Goal: Task Accomplishment & Management: Use online tool/utility

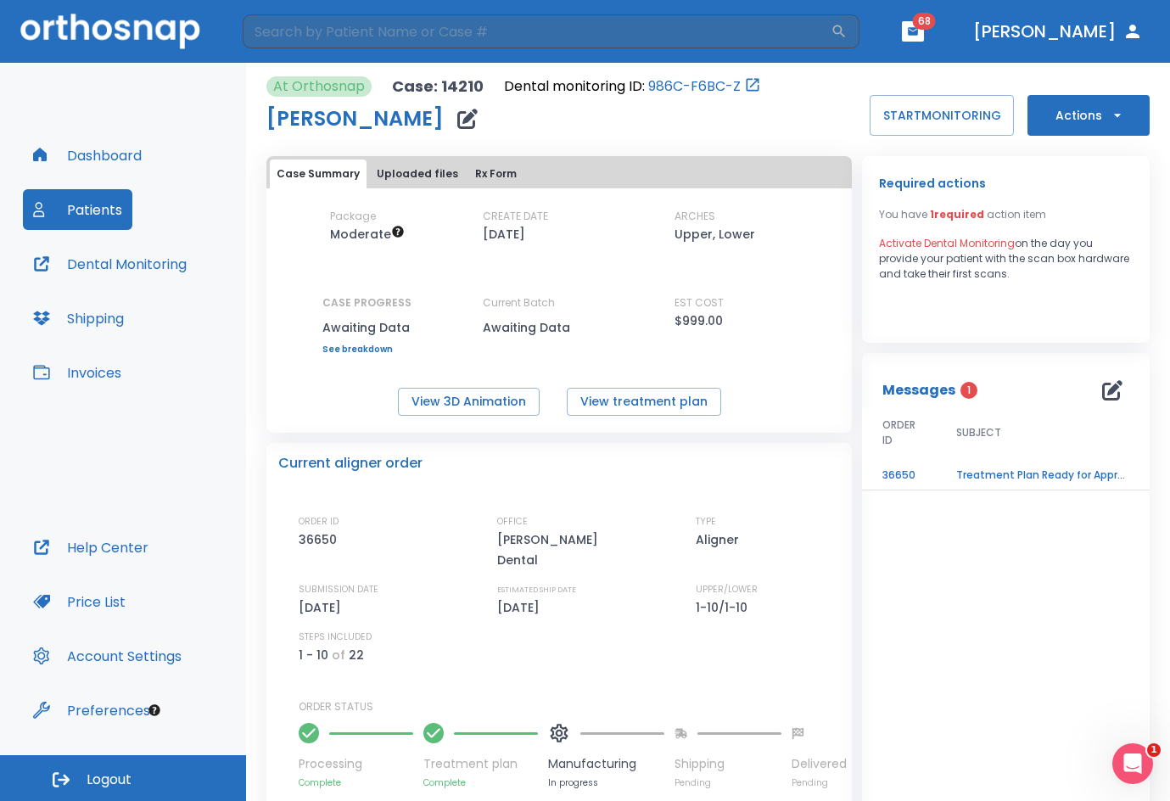
click at [95, 205] on button "Patients" at bounding box center [77, 209] width 109 height 41
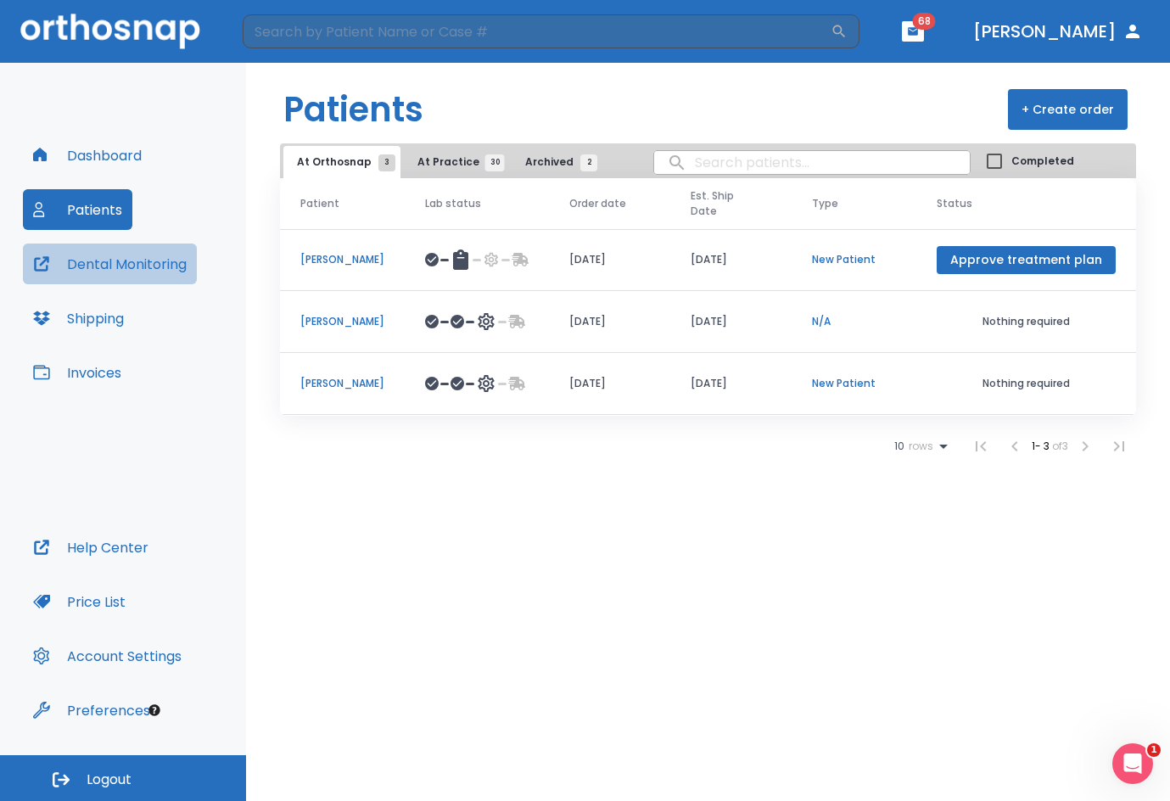
click at [123, 267] on button "Dental Monitoring" at bounding box center [110, 264] width 174 height 41
click at [703, 163] on input "search" at bounding box center [812, 162] width 316 height 33
type input "[PERSON_NAME]"
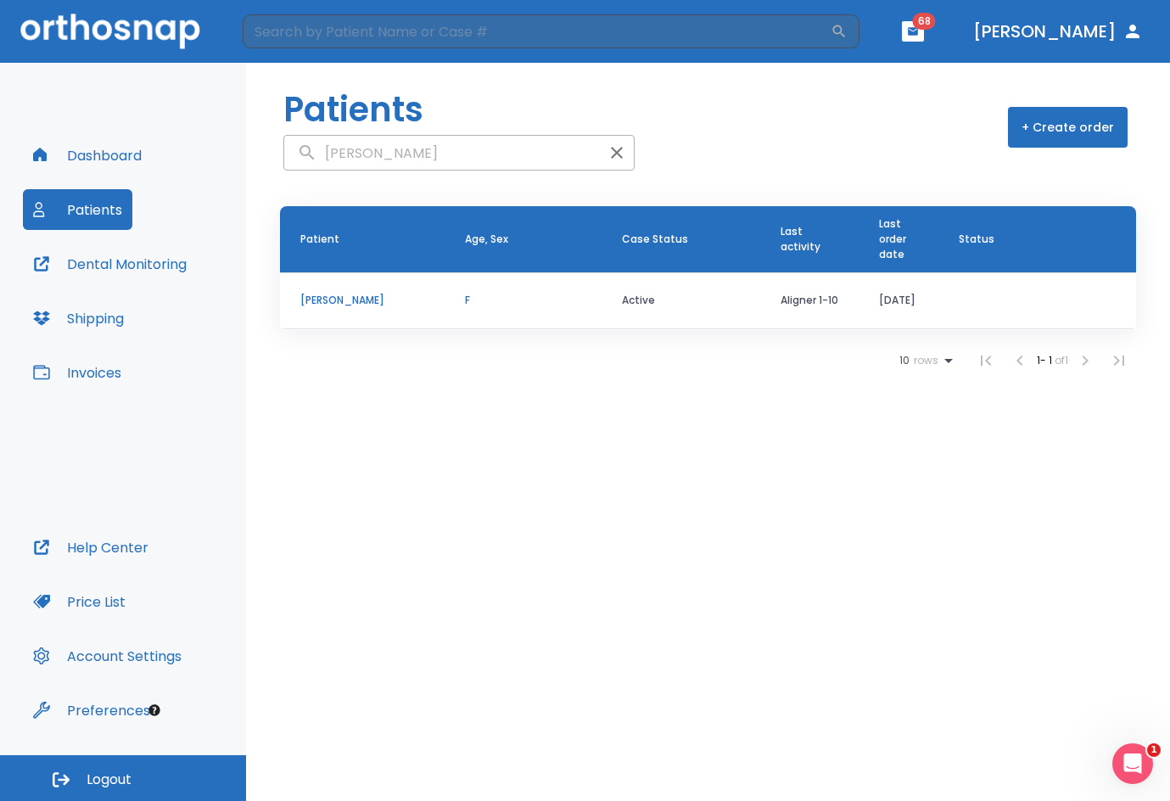
click at [339, 301] on p "[PERSON_NAME]" at bounding box center [362, 300] width 124 height 15
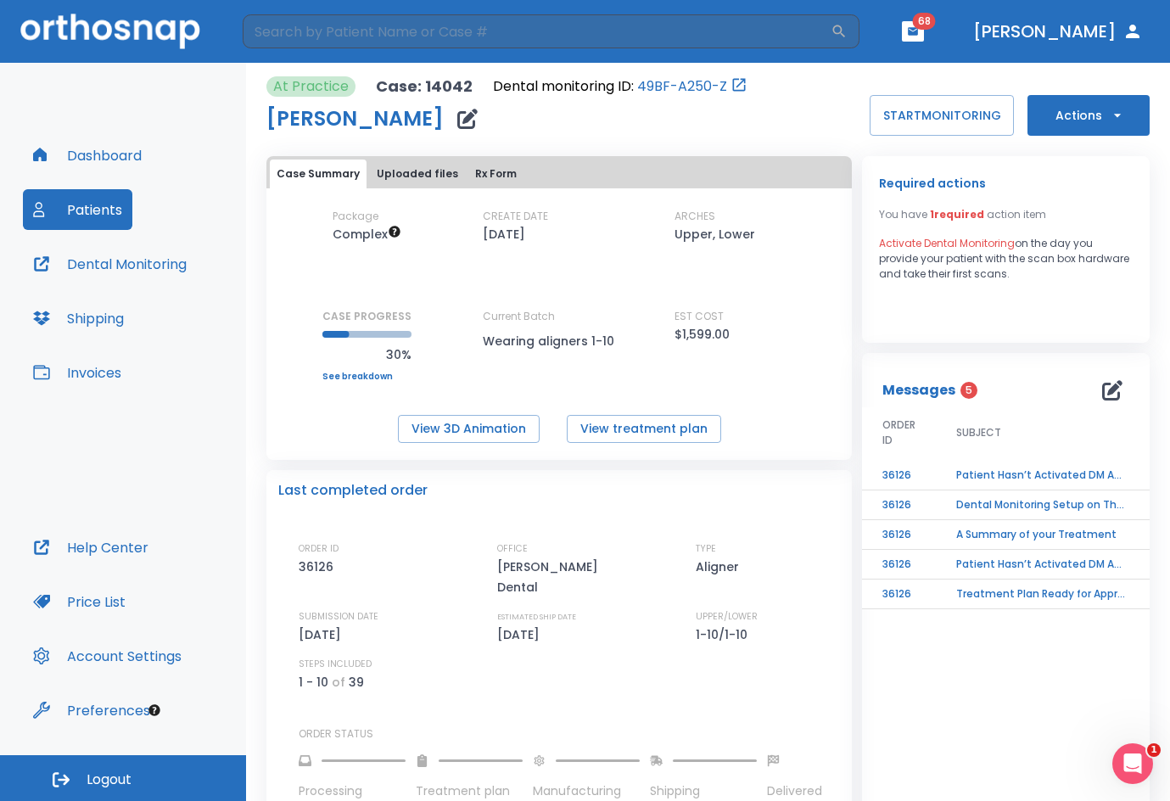
click at [976, 474] on td "Patient Hasn’t Activated DM App yet!" at bounding box center [1042, 476] width 212 height 30
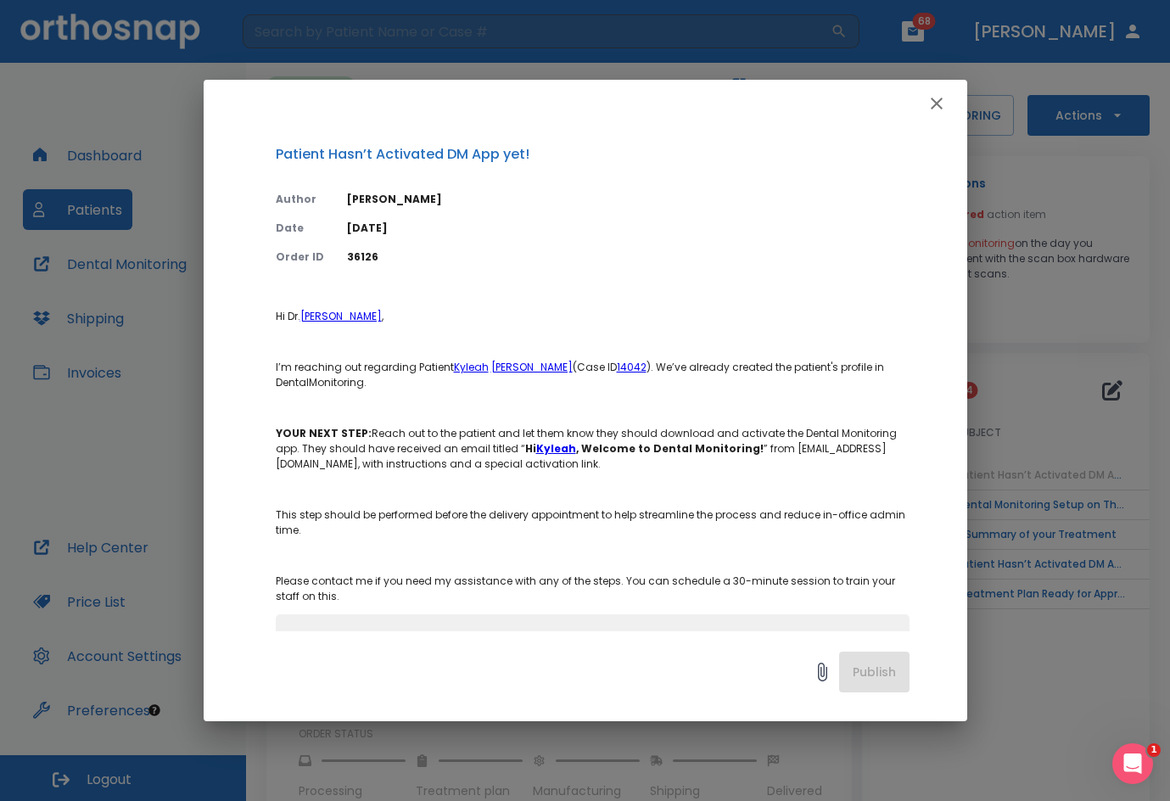
click at [946, 93] on icon "button" at bounding box center [937, 103] width 20 height 20
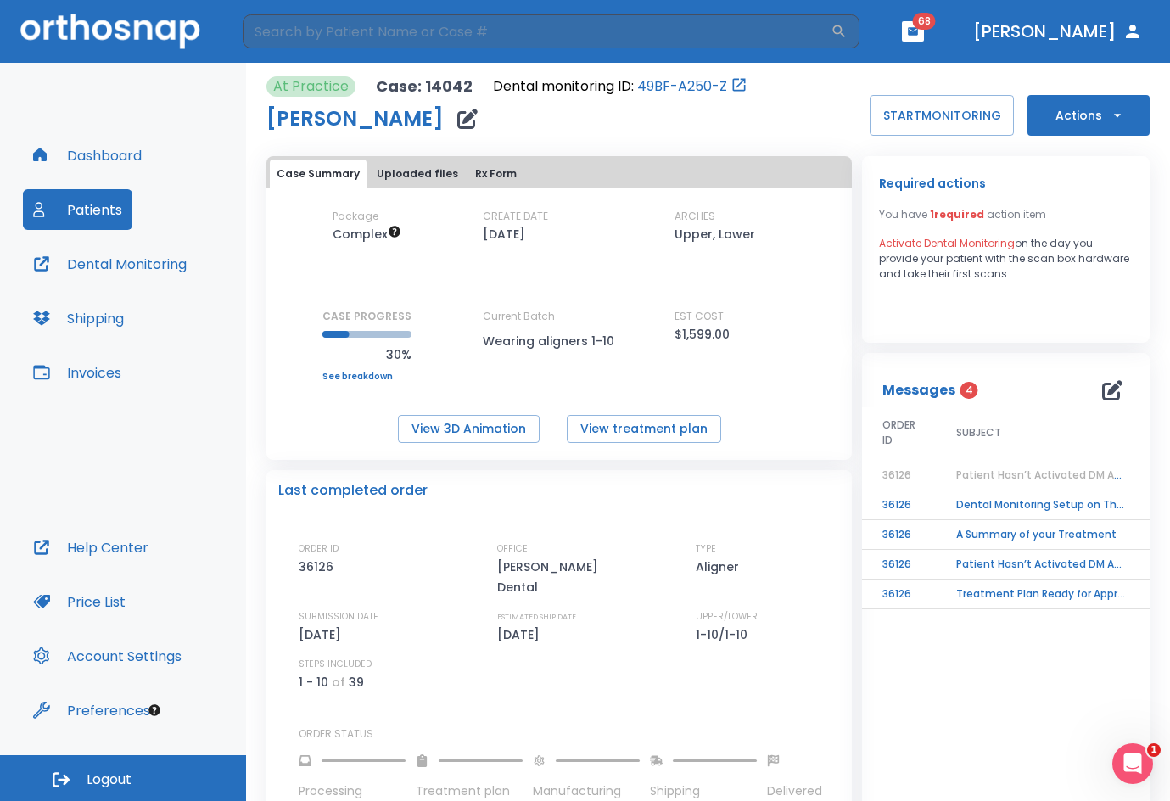
click at [985, 502] on td "Dental Monitoring Setup on The Delivery Day" at bounding box center [1042, 506] width 212 height 30
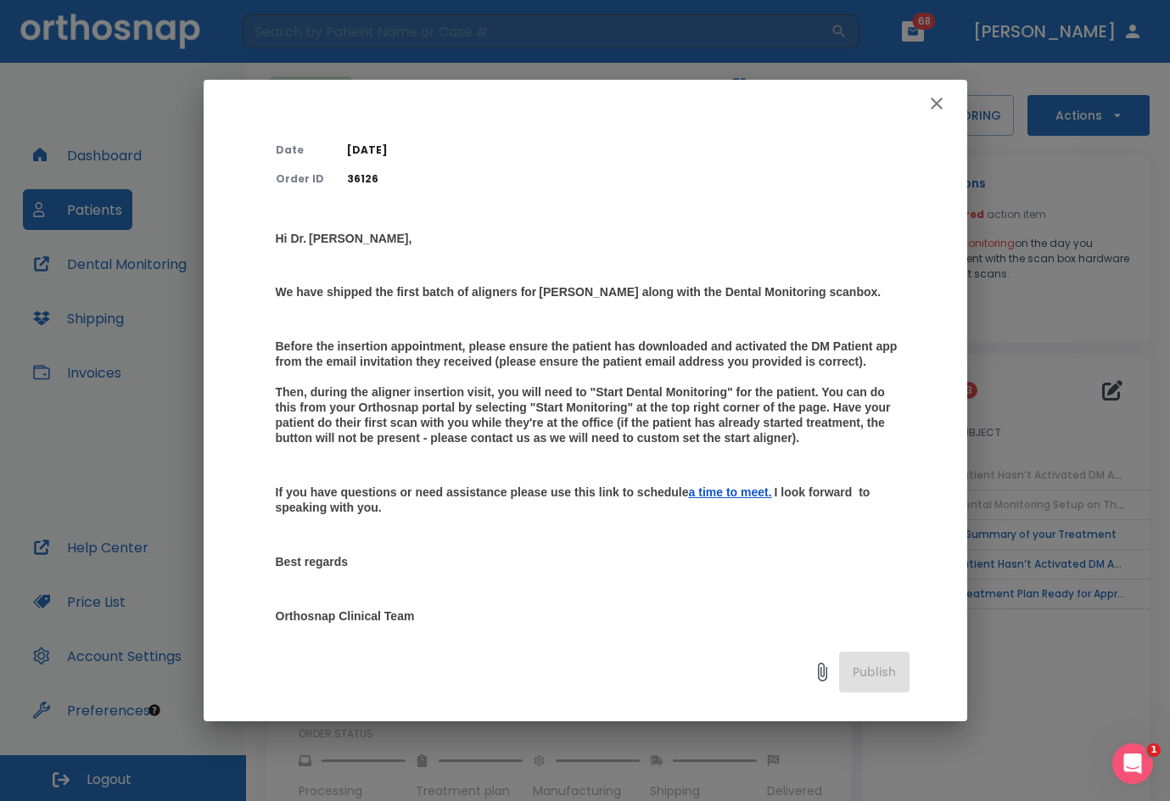
scroll to position [85, 0]
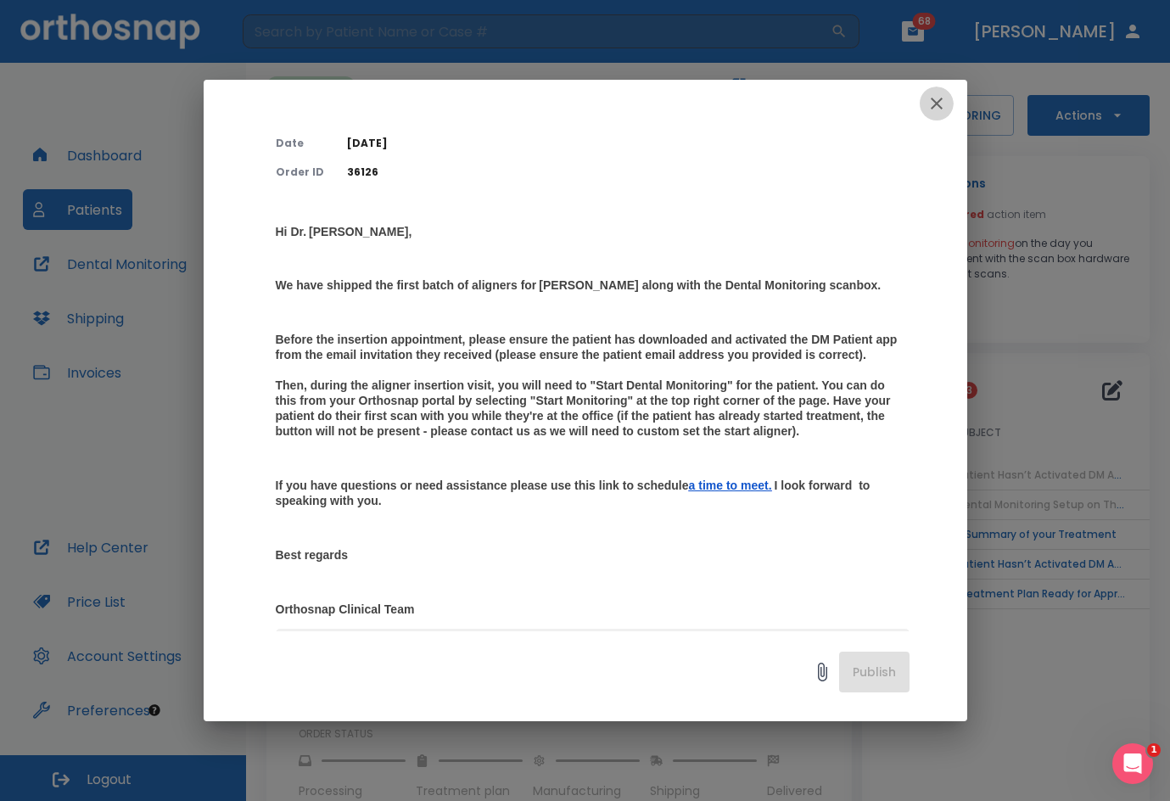
click at [944, 104] on icon "button" at bounding box center [937, 103] width 20 height 20
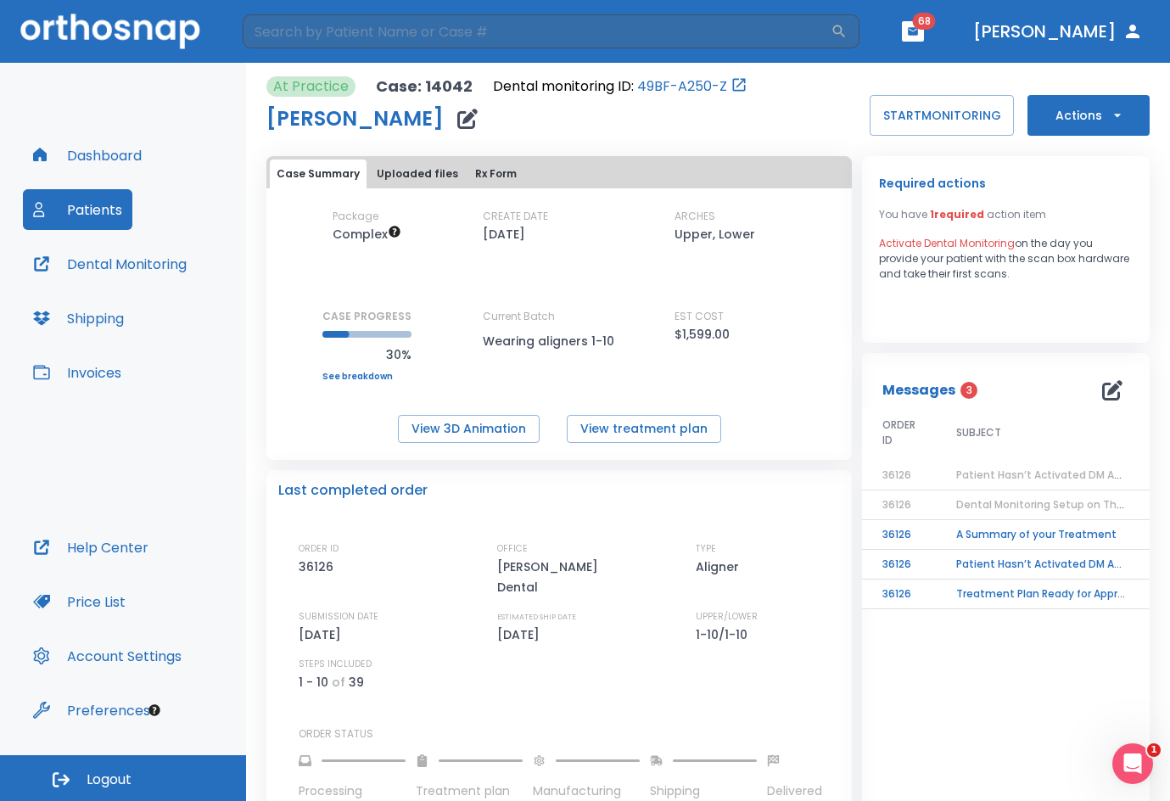
click at [1005, 559] on td "Patient Hasn’t Activated DM App yet!" at bounding box center [1042, 565] width 212 height 30
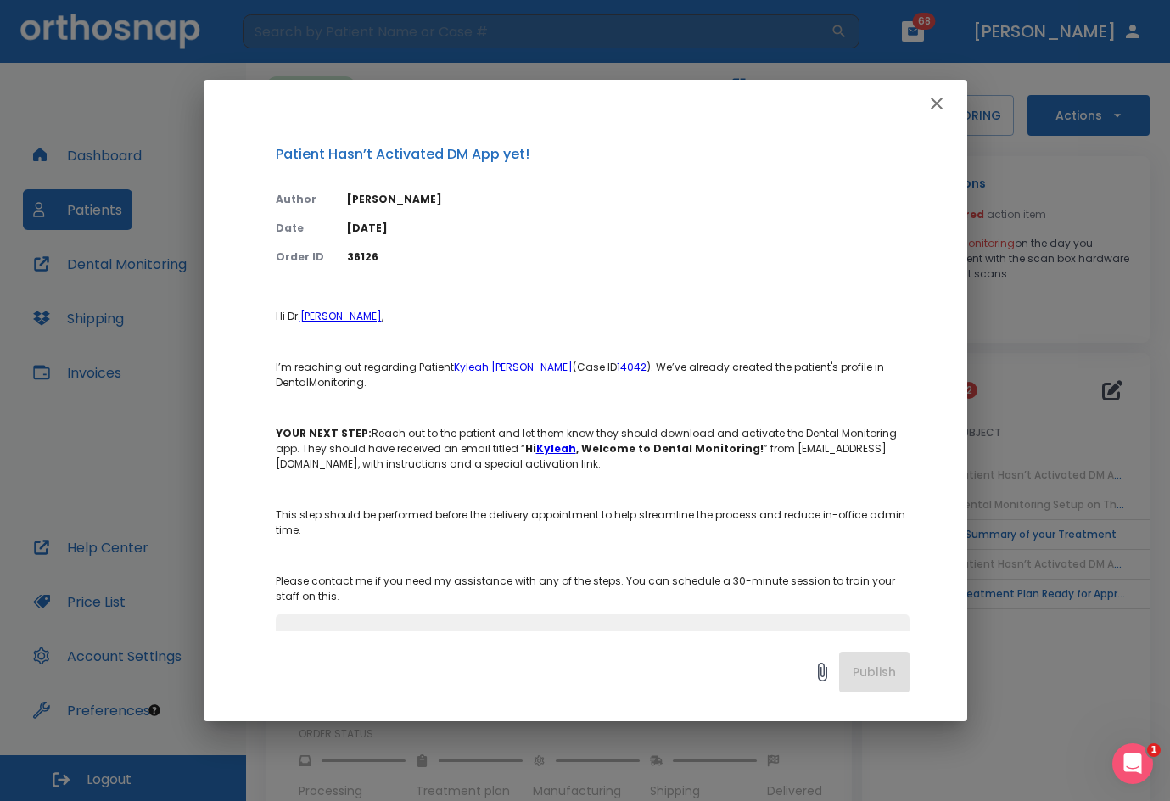
click at [558, 449] on strong "Kyleah" at bounding box center [556, 448] width 40 height 14
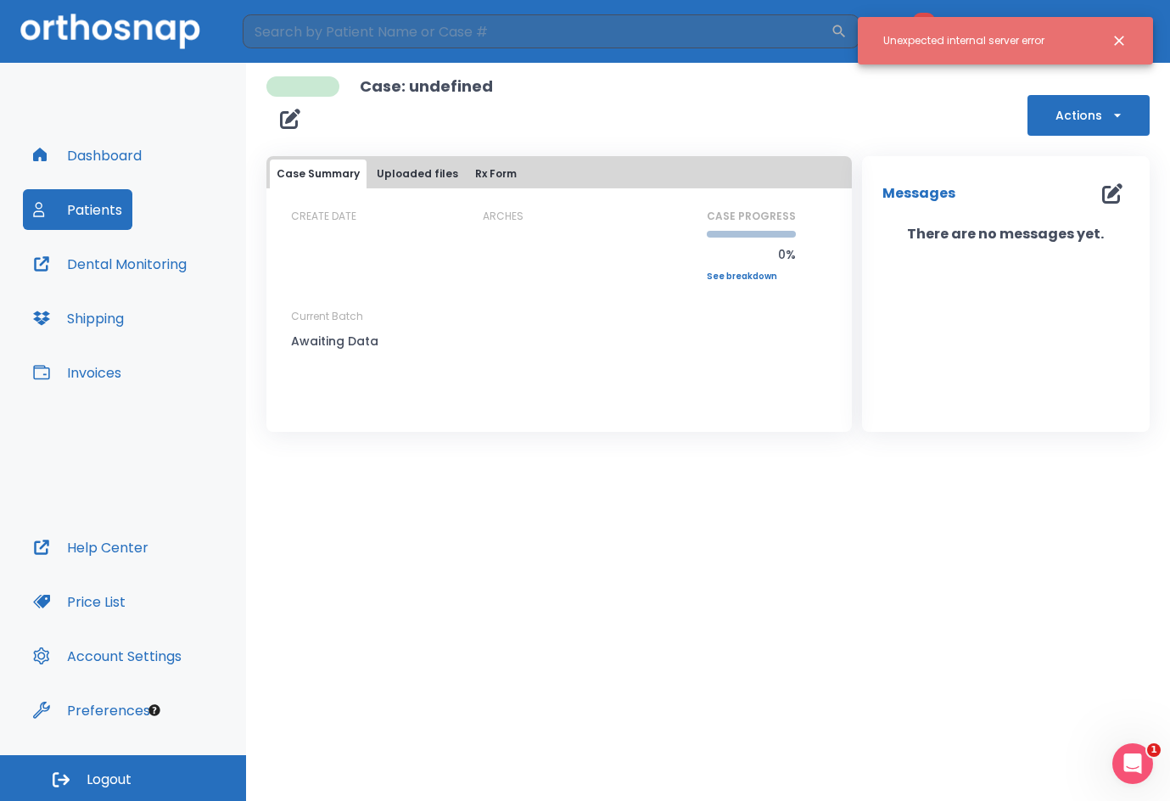
click at [1119, 37] on icon "Close notification" at bounding box center [1119, 40] width 17 height 17
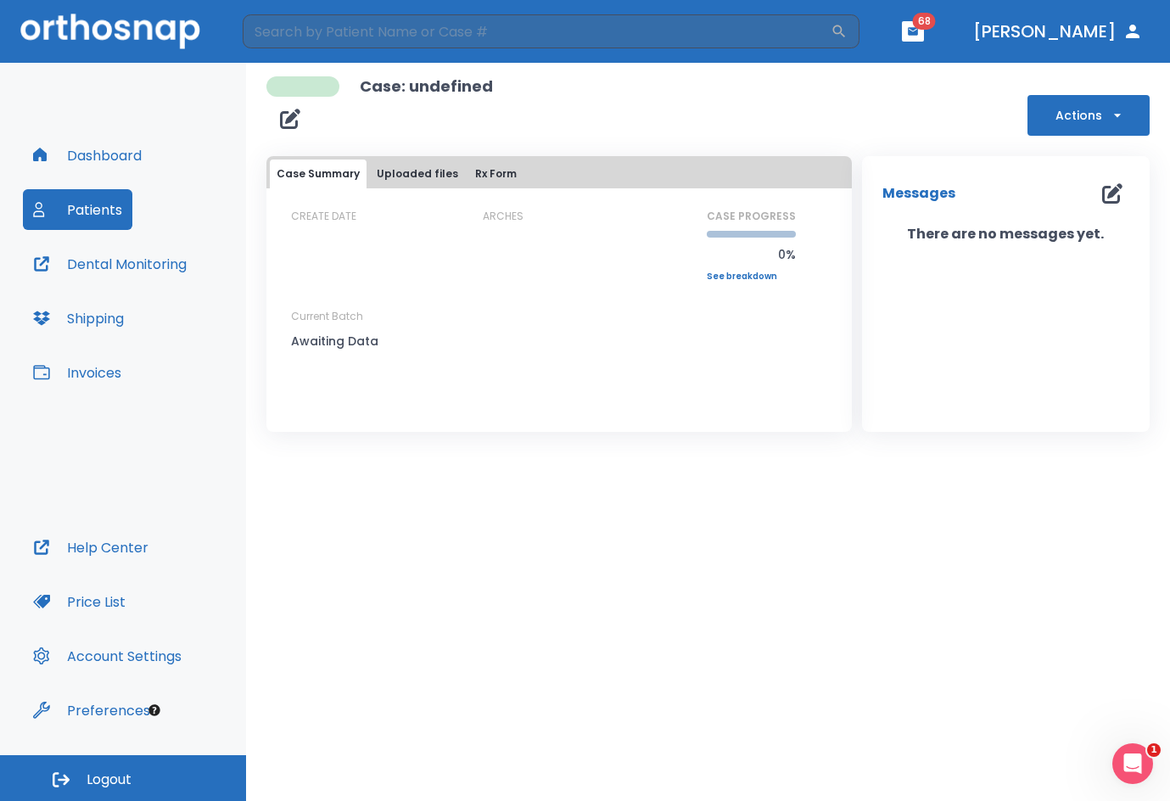
click at [80, 201] on button "Patients" at bounding box center [77, 209] width 109 height 41
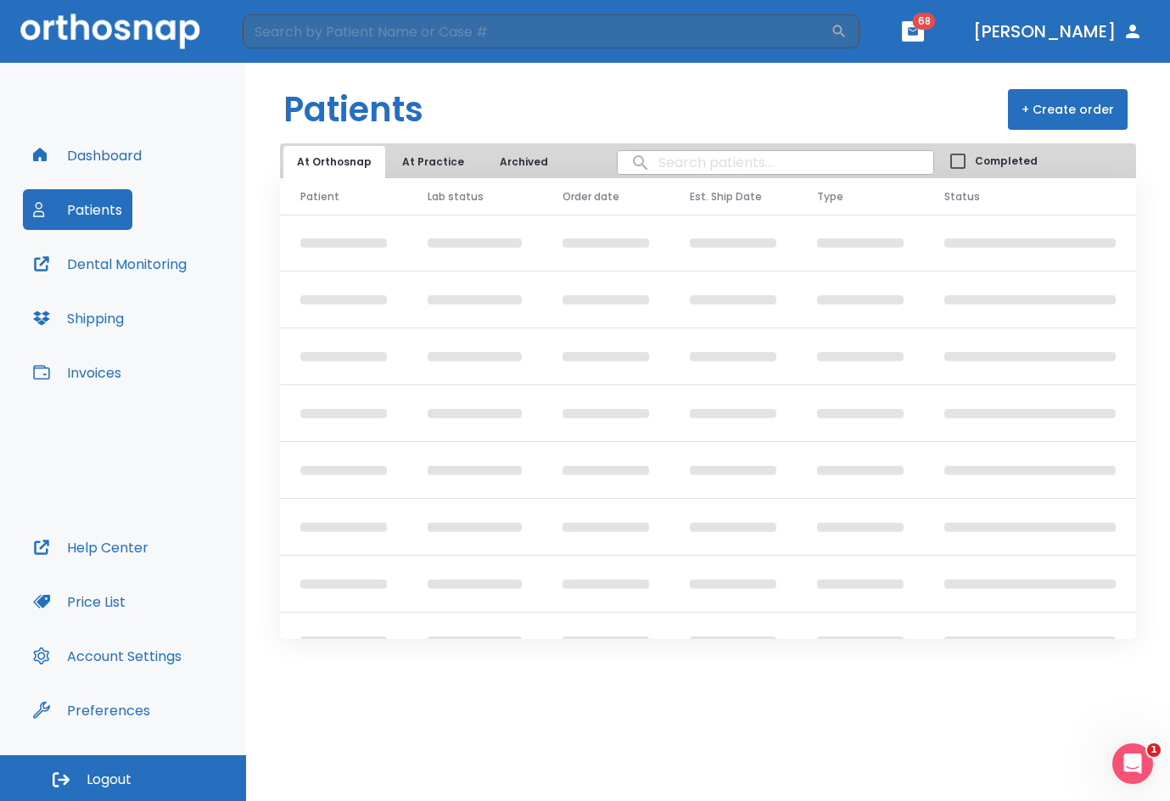
click at [93, 149] on button "Dashboard" at bounding box center [87, 155] width 129 height 41
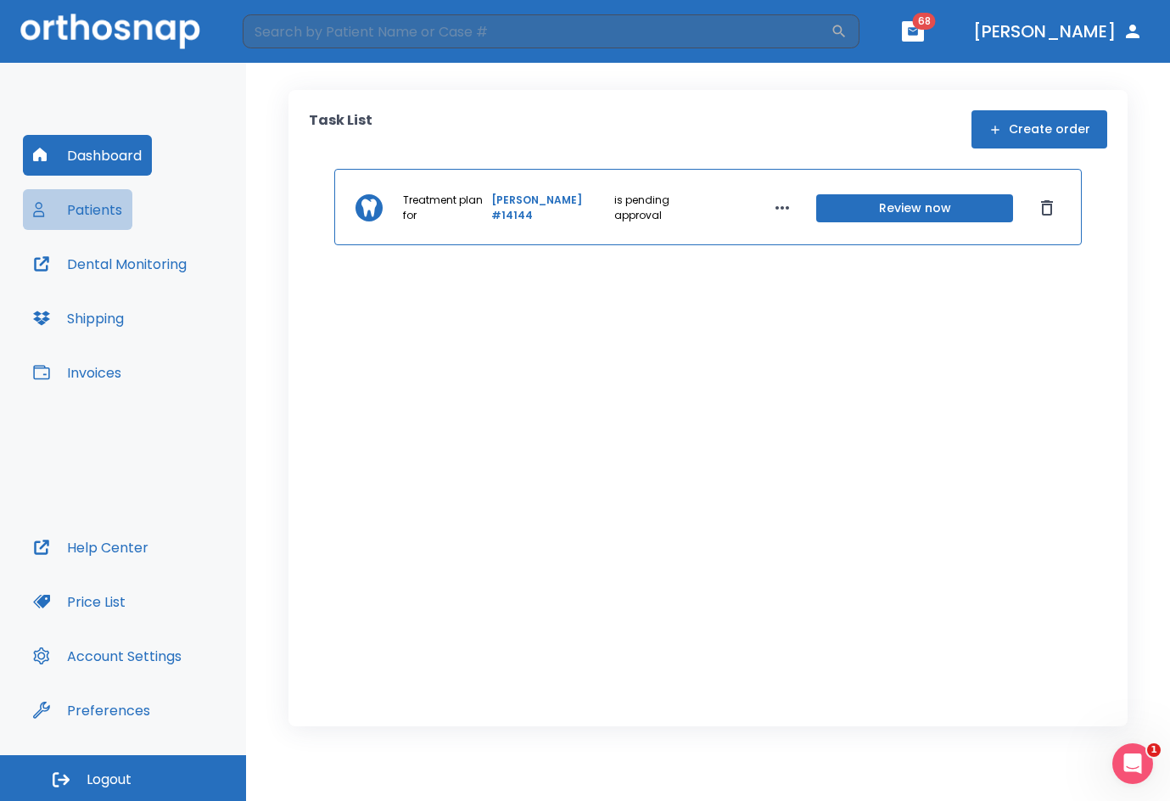
click at [106, 210] on button "Patients" at bounding box center [77, 209] width 109 height 41
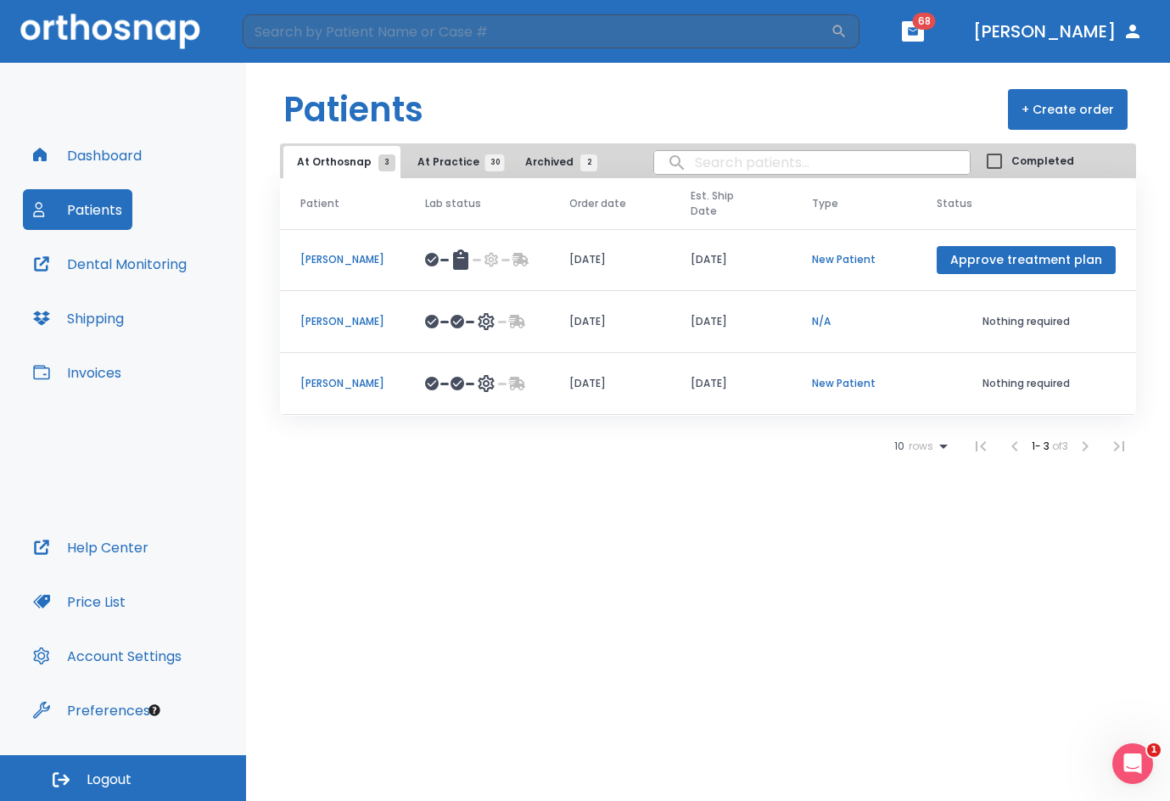
click at [720, 163] on input "search" at bounding box center [812, 162] width 316 height 33
type input "kayla"
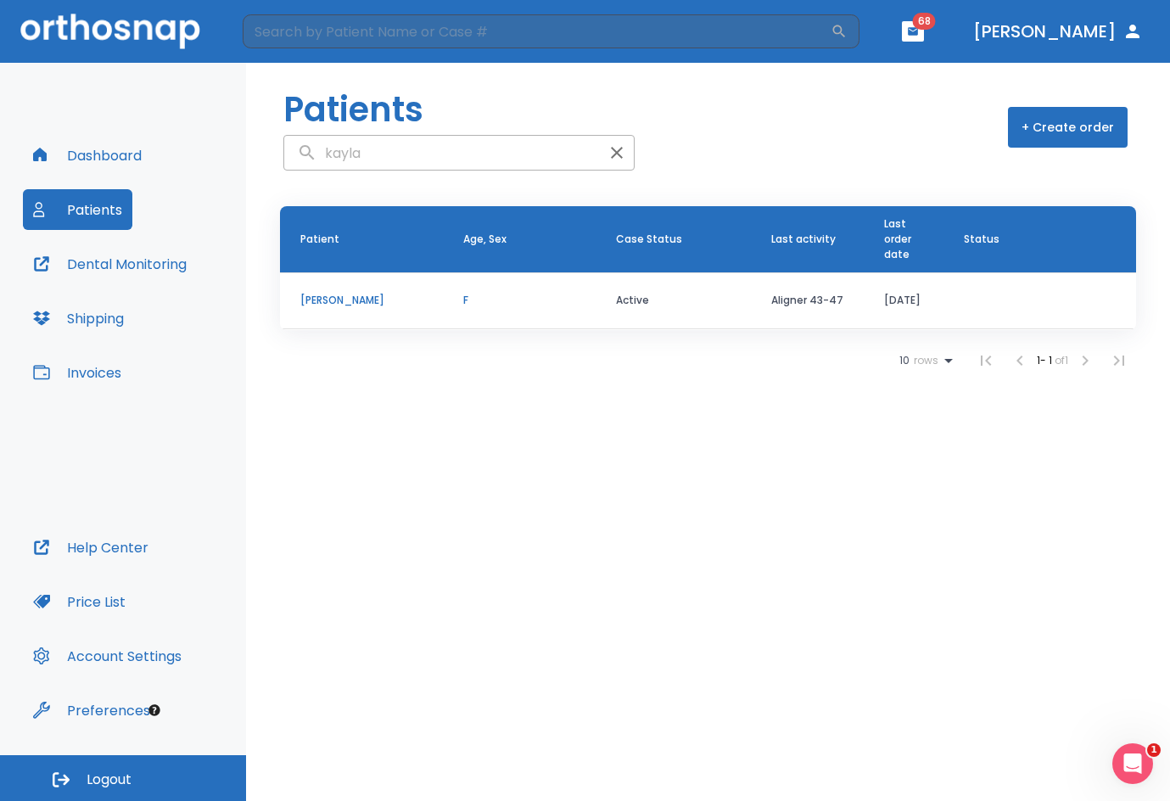
drag, startPoint x: 442, startPoint y: 154, endPoint x: 274, endPoint y: 154, distance: 168.1
click at [274, 154] on header "Patients kayla + Create order" at bounding box center [708, 121] width 924 height 116
type input "[PERSON_NAME]"
click at [328, 298] on p "[PERSON_NAME]" at bounding box center [362, 300] width 124 height 15
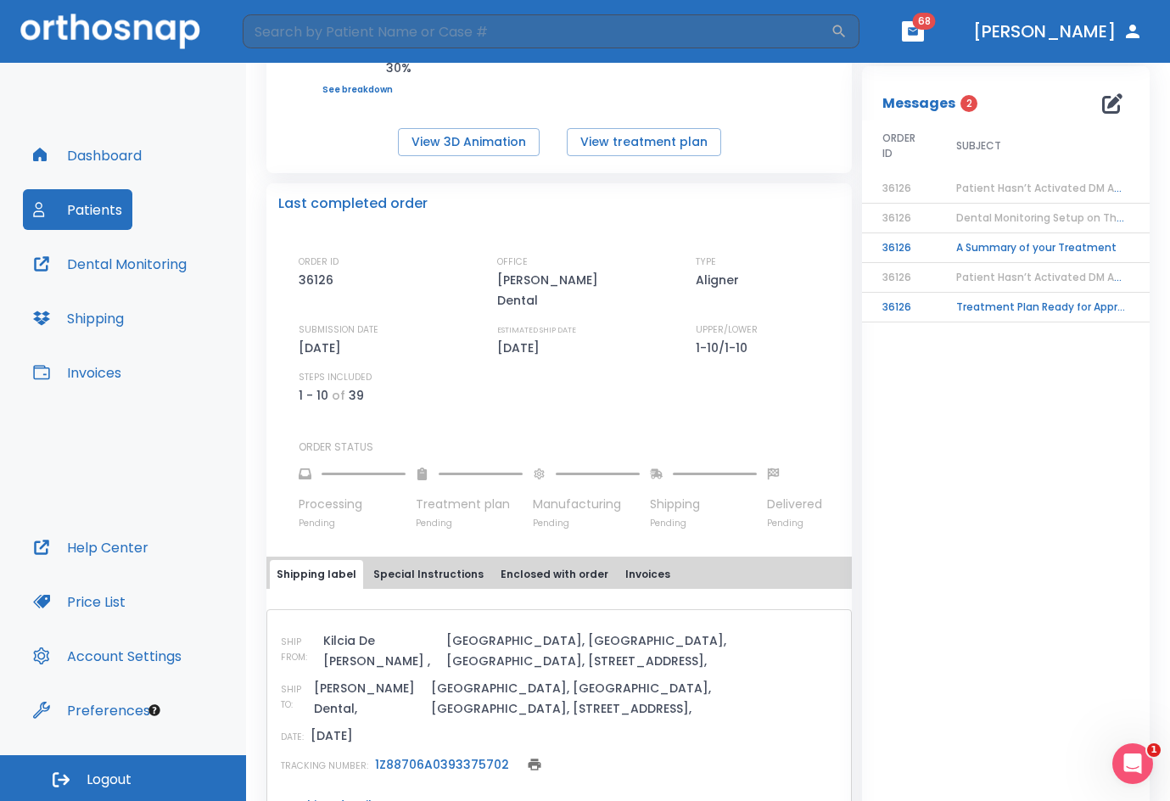
scroll to position [289, 0]
click at [97, 206] on button "Patients" at bounding box center [77, 209] width 109 height 41
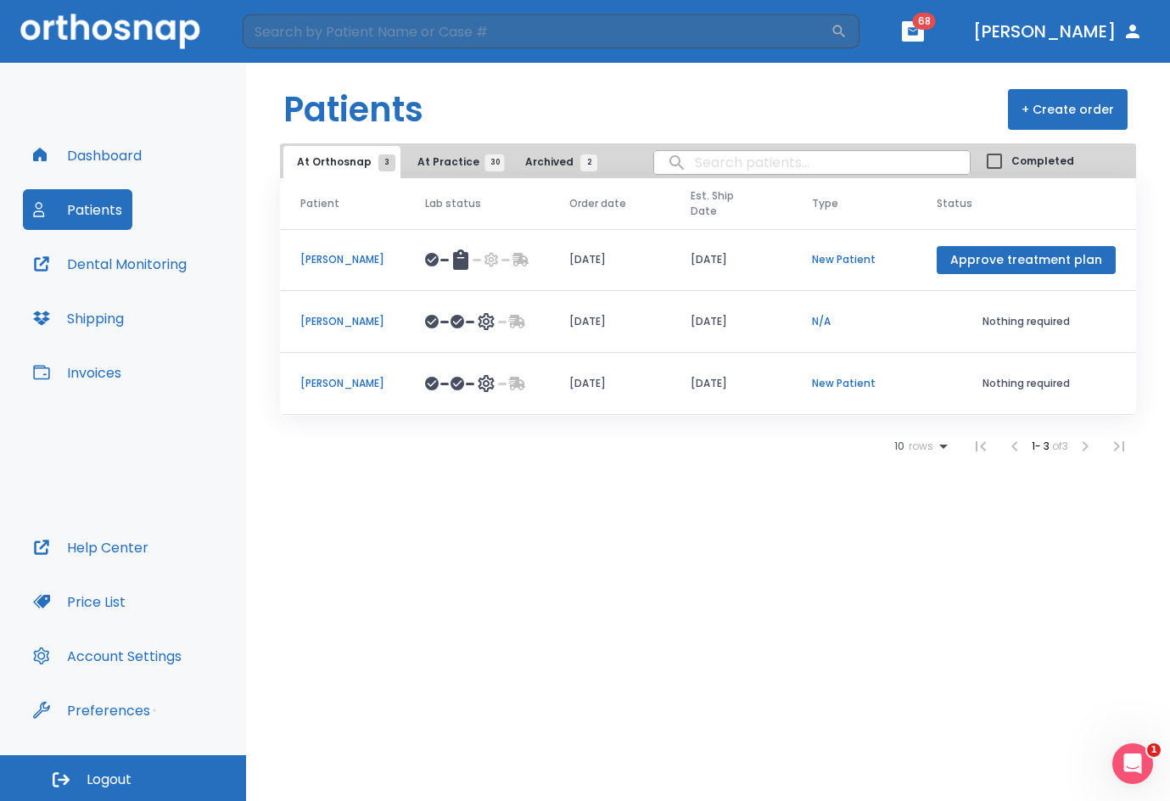
click at [803, 164] on input "search" at bounding box center [812, 162] width 316 height 33
type input "[PERSON_NAME]"
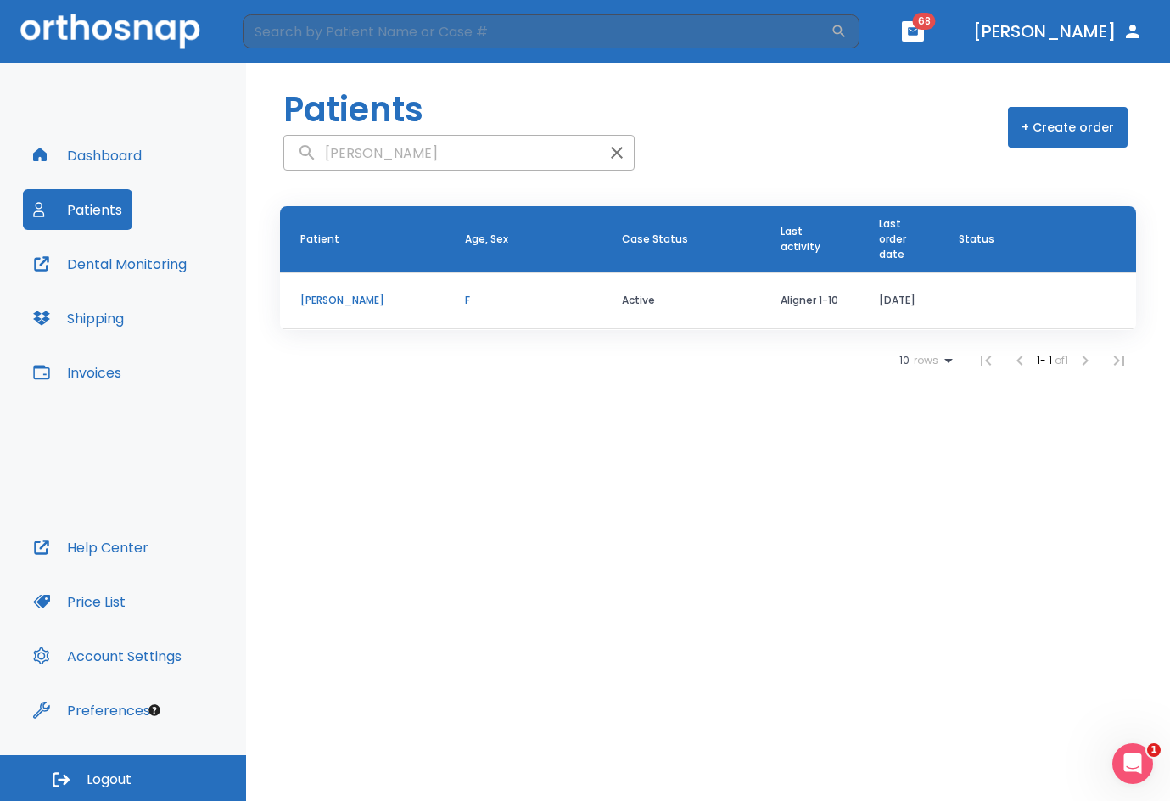
click at [338, 298] on p "[PERSON_NAME]" at bounding box center [362, 300] width 124 height 15
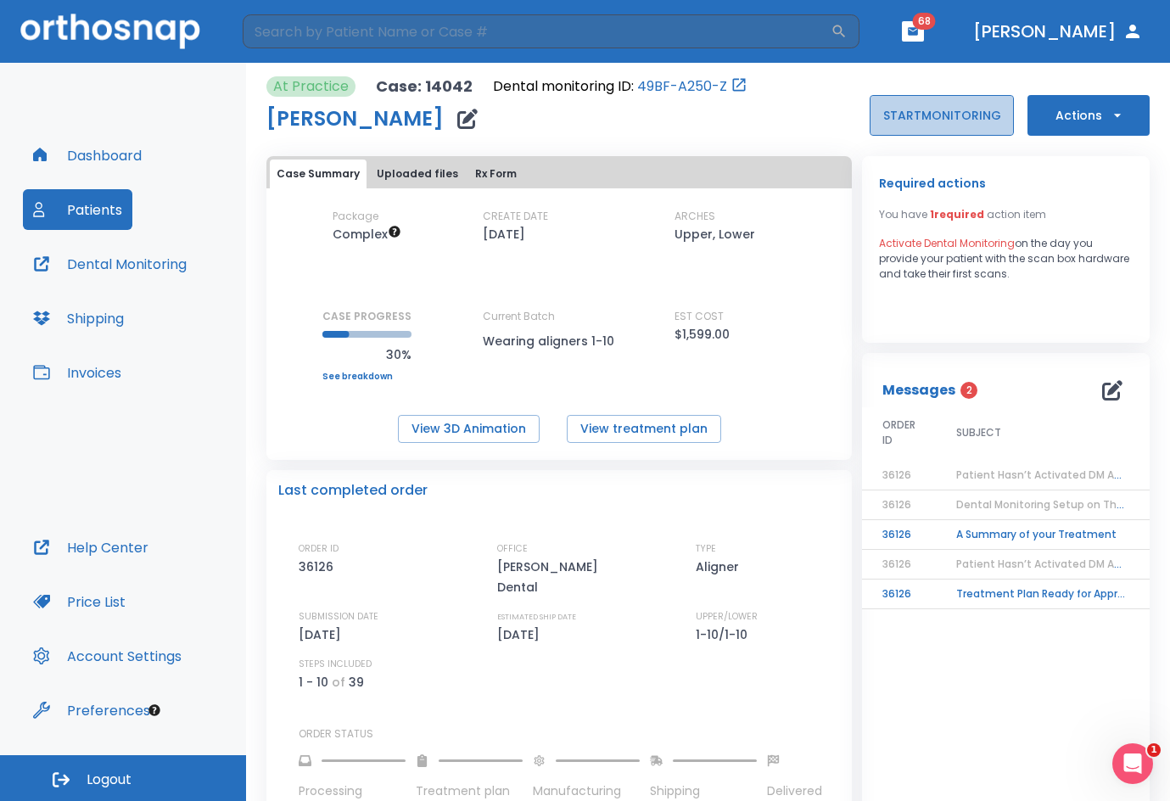
click at [957, 115] on button "START MONITORING" at bounding box center [942, 115] width 144 height 41
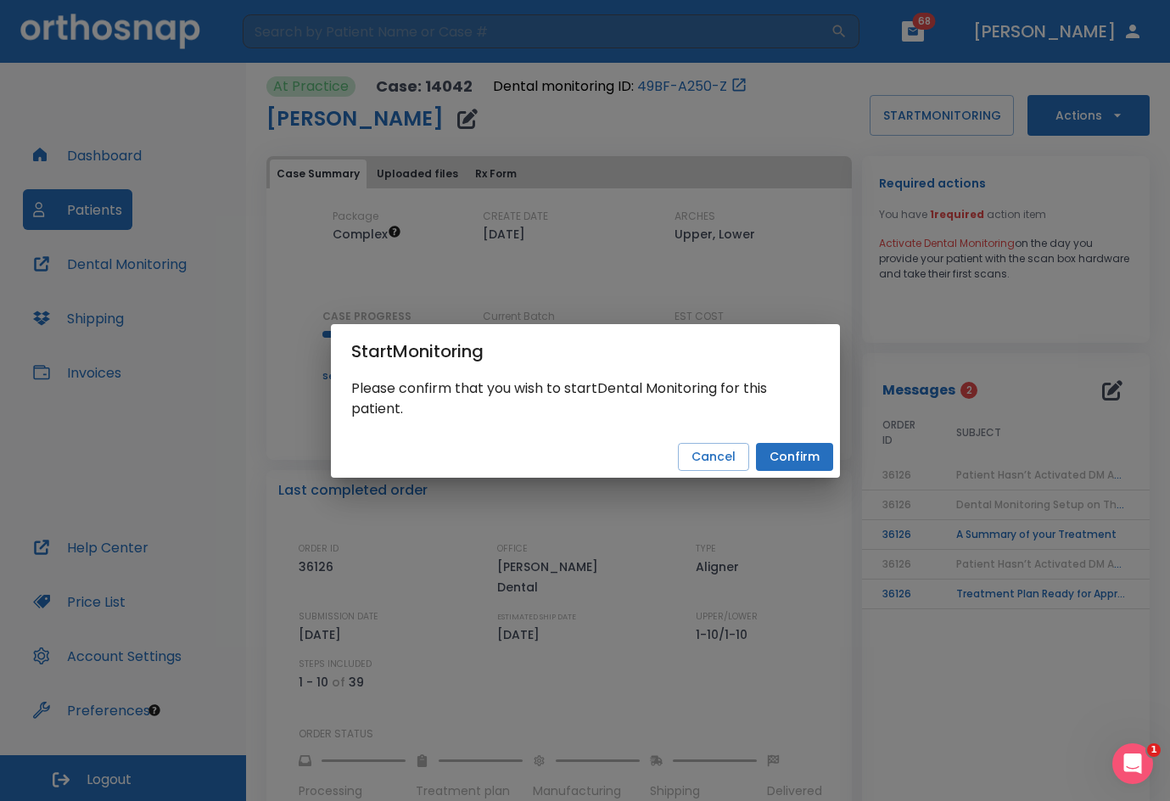
click at [791, 457] on button "Confirm" at bounding box center [794, 457] width 77 height 28
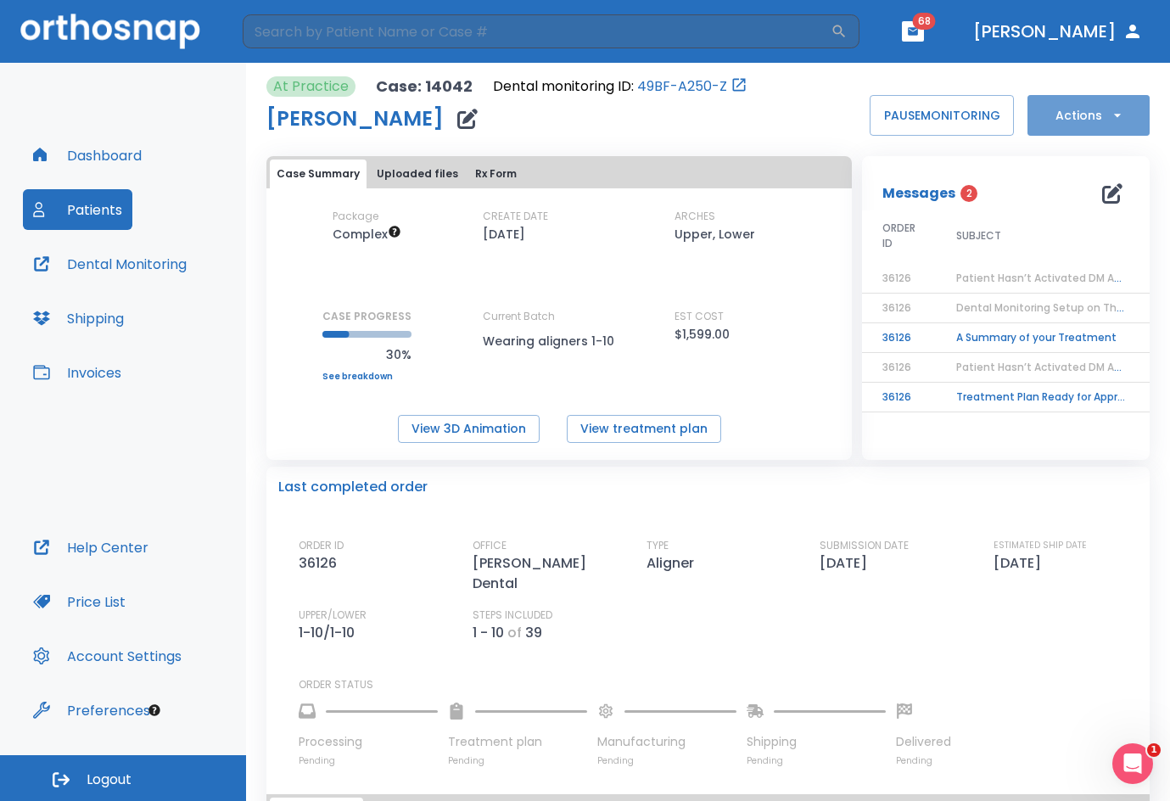
click at [1076, 110] on button "Actions" at bounding box center [1089, 115] width 122 height 41
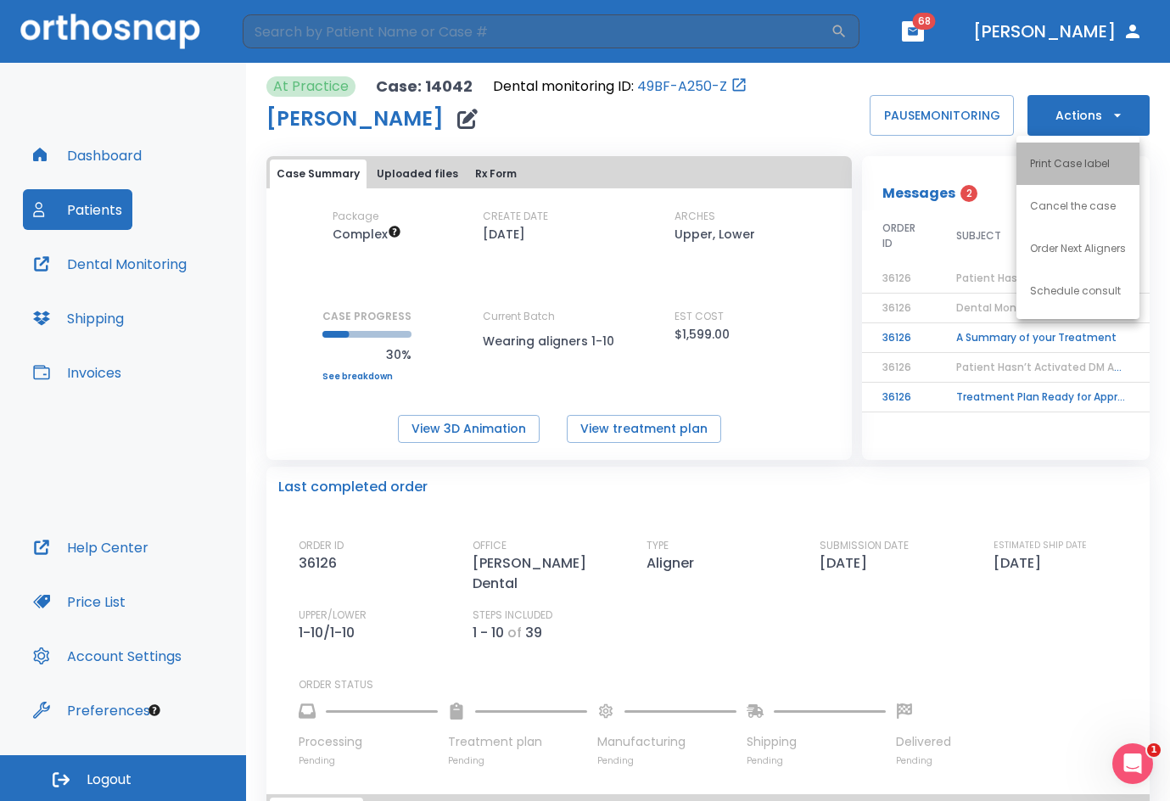
click at [1050, 171] on li "Print Case label" at bounding box center [1078, 164] width 123 height 42
